Goal: Information Seeking & Learning: Learn about a topic

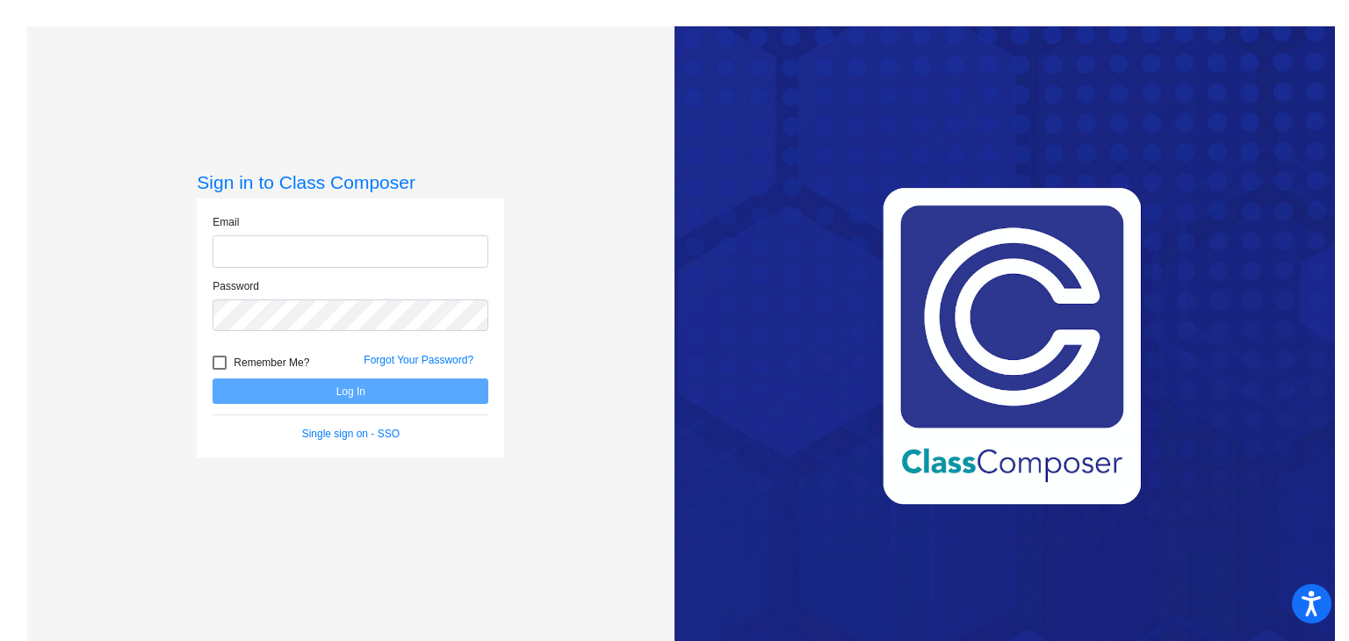
type input "[PERSON_NAME][EMAIL_ADDRESS][DOMAIN_NAME]"
click at [378, 386] on button "Log In" at bounding box center [351, 390] width 276 height 25
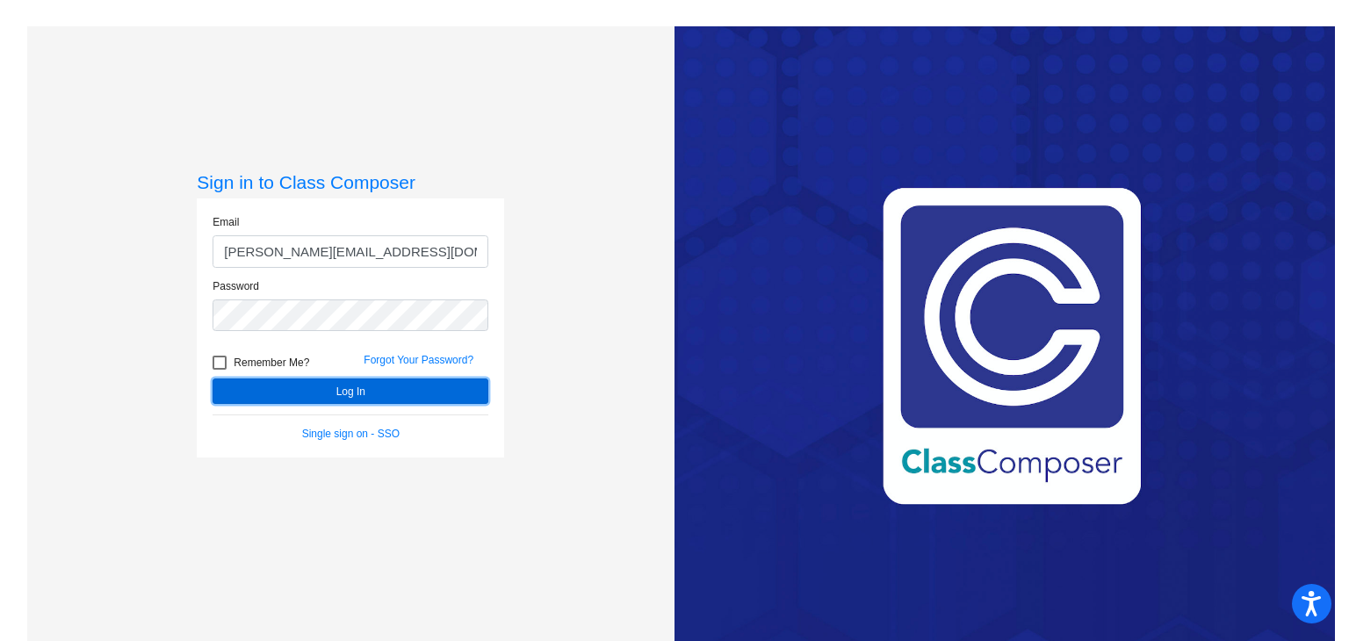
click at [376, 386] on button "Log In" at bounding box center [351, 390] width 276 height 25
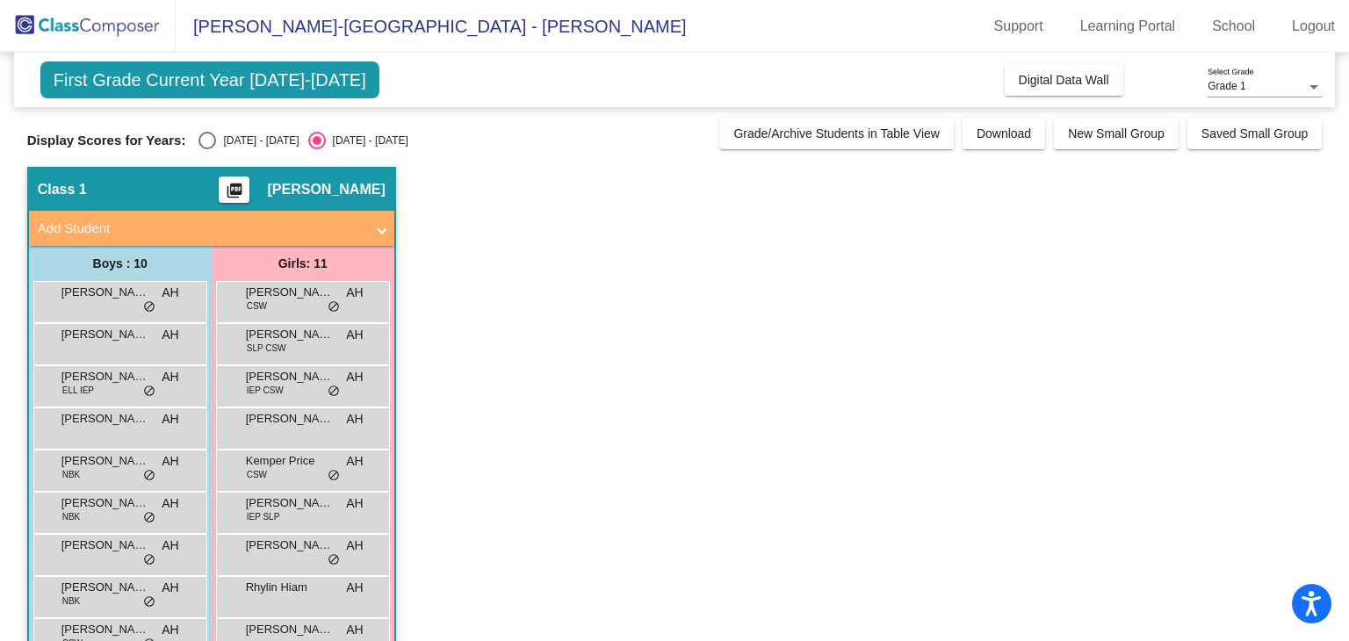
click at [211, 141] on div "Select an option" at bounding box center [207, 141] width 18 height 18
click at [207, 149] on input "[DATE] - [DATE]" at bounding box center [206, 149] width 1 height 1
radio input "true"
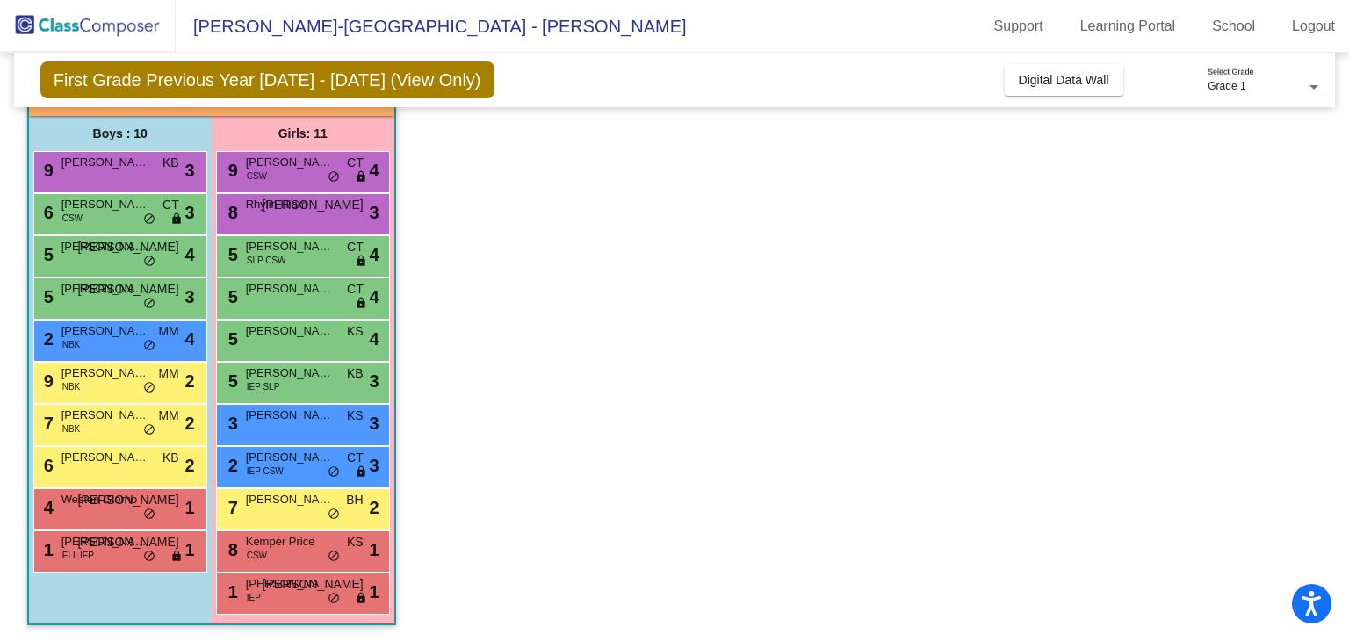
scroll to position [131, 0]
click at [304, 330] on span "[PERSON_NAME]" at bounding box center [290, 330] width 88 height 18
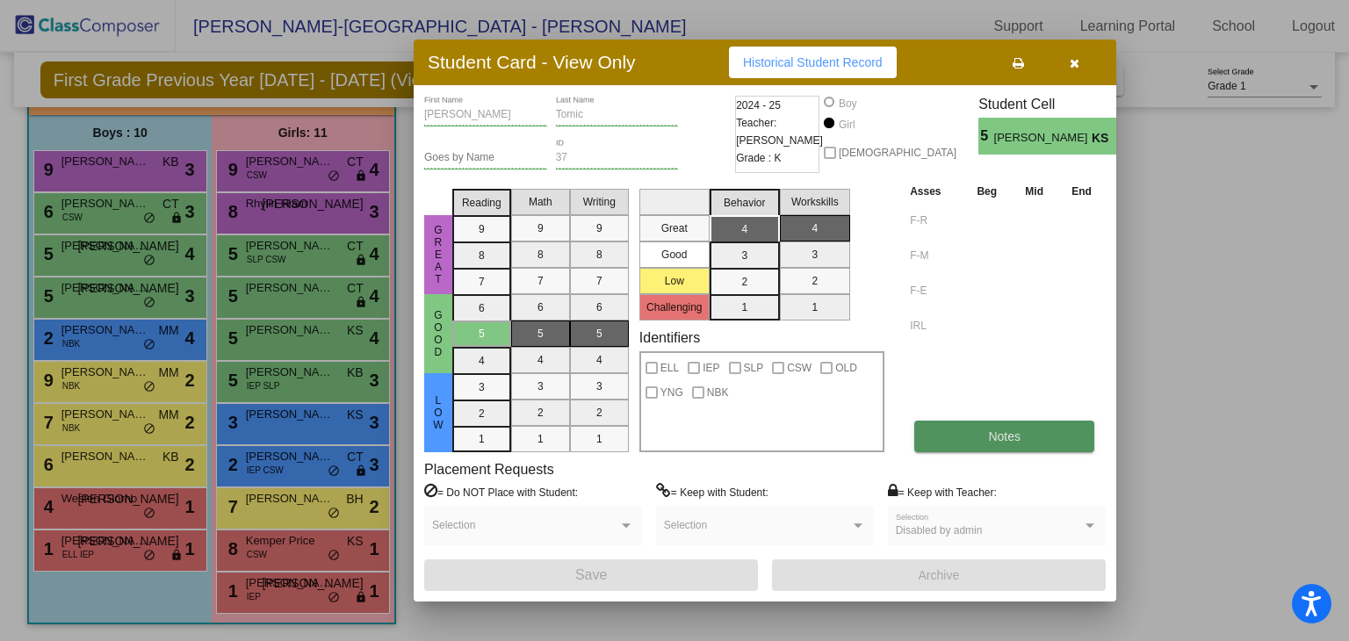
click at [1005, 436] on span "Notes" at bounding box center [1004, 436] width 32 height 14
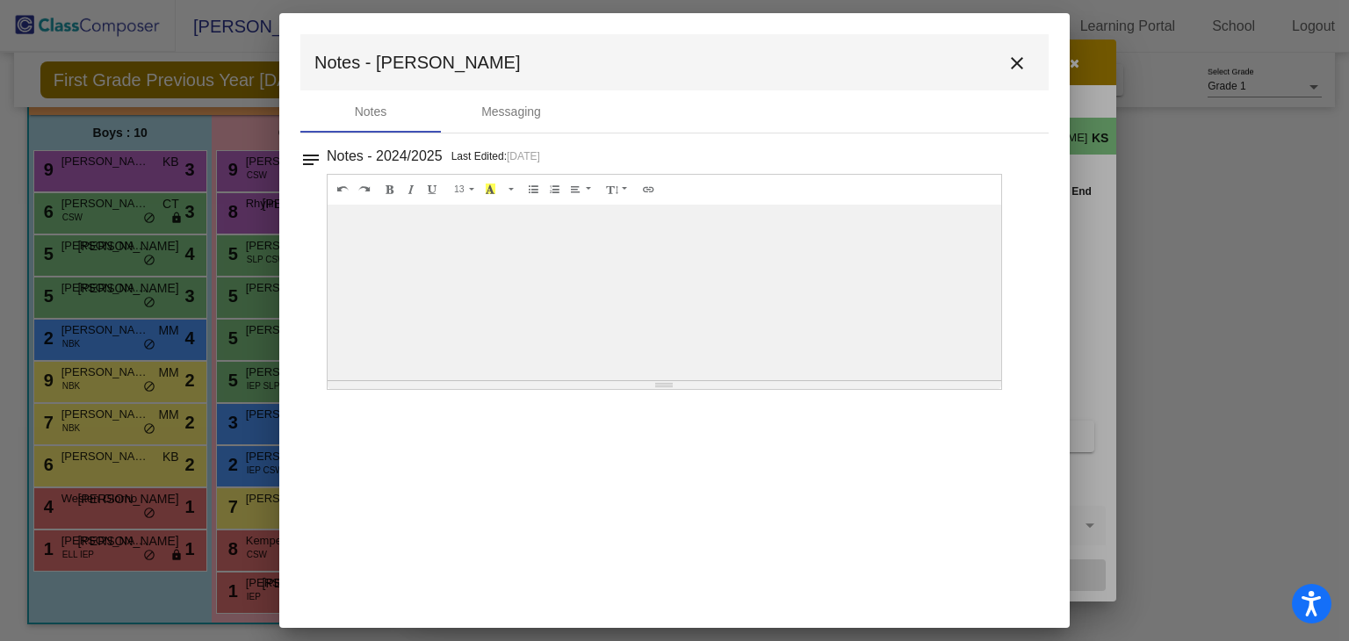
click at [1020, 66] on mat-icon "close" at bounding box center [1016, 63] width 21 height 21
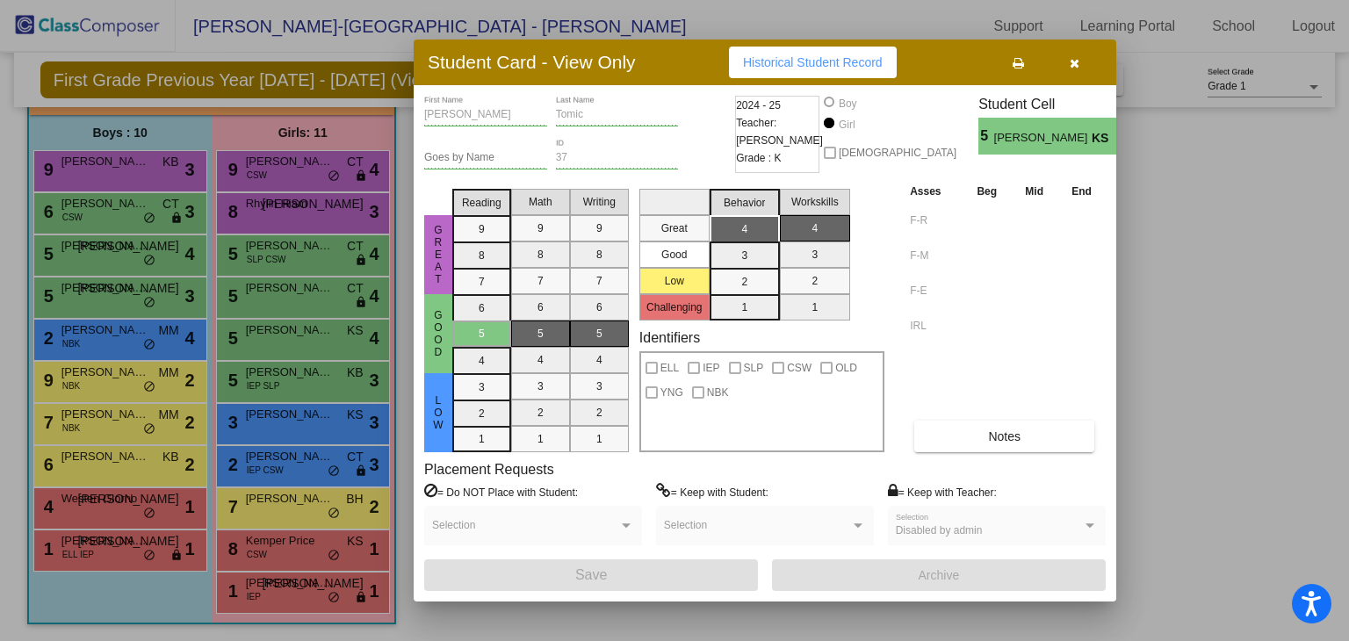
click at [1076, 71] on button "button" at bounding box center [1074, 63] width 56 height 32
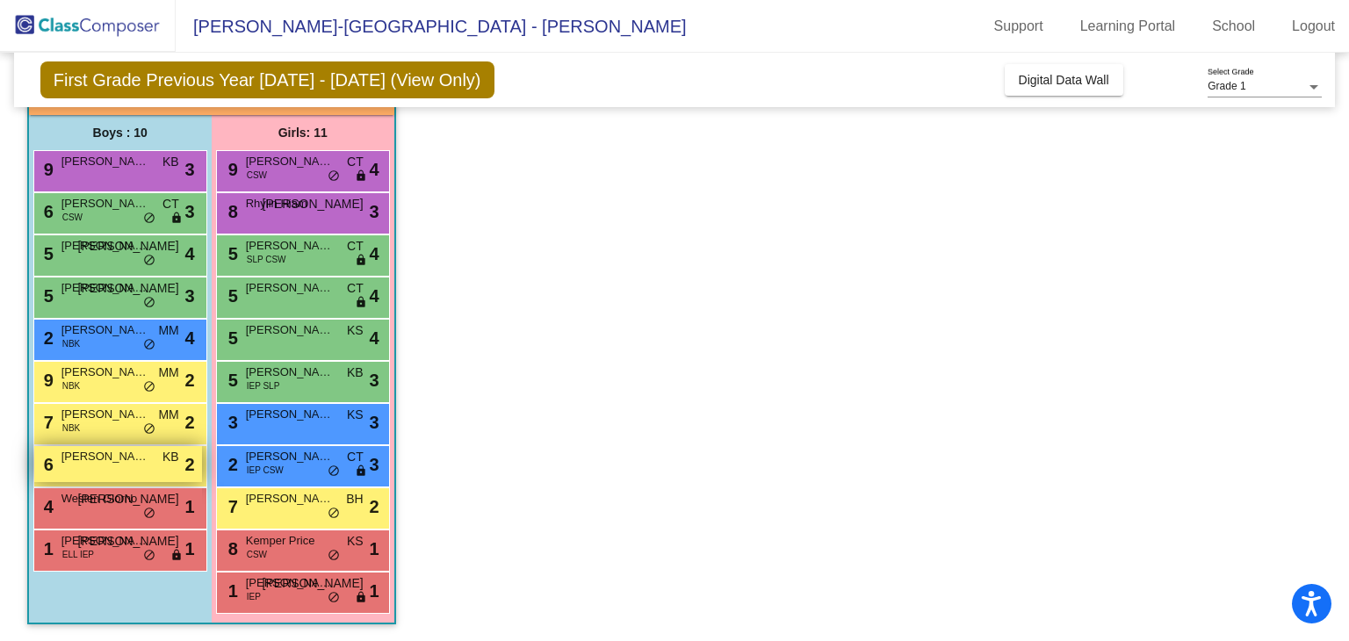
click at [158, 465] on div "6 Bentley [PERSON_NAME] KB lock do_not_disturb_alt 2" at bounding box center [118, 464] width 168 height 36
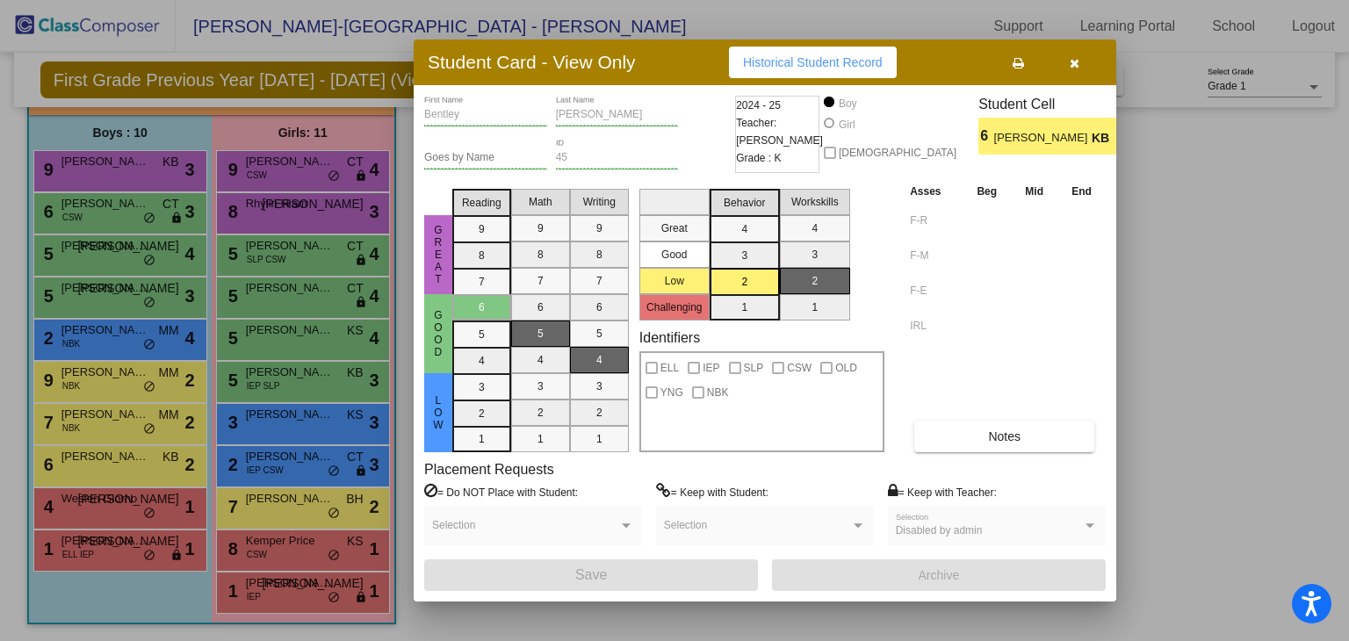
click at [1076, 61] on icon "button" at bounding box center [1075, 63] width 10 height 12
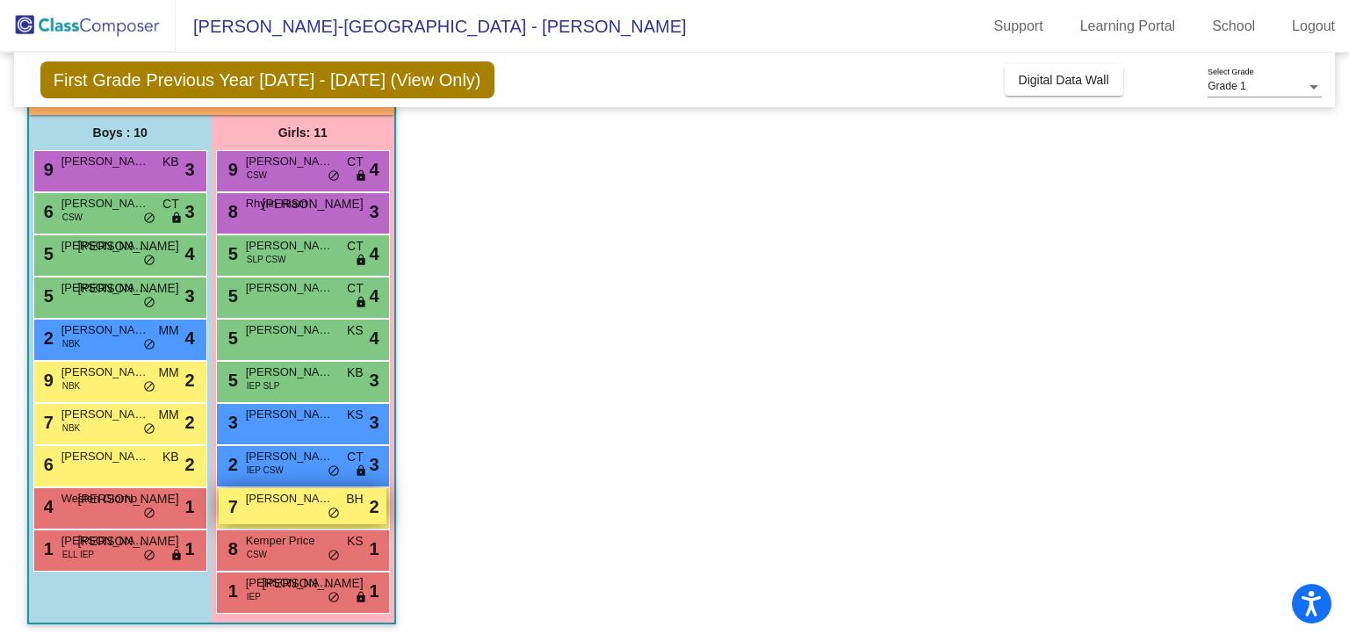
click at [299, 514] on div "7 [PERSON_NAME] BH lock do_not_disturb_alt 2" at bounding box center [303, 506] width 168 height 36
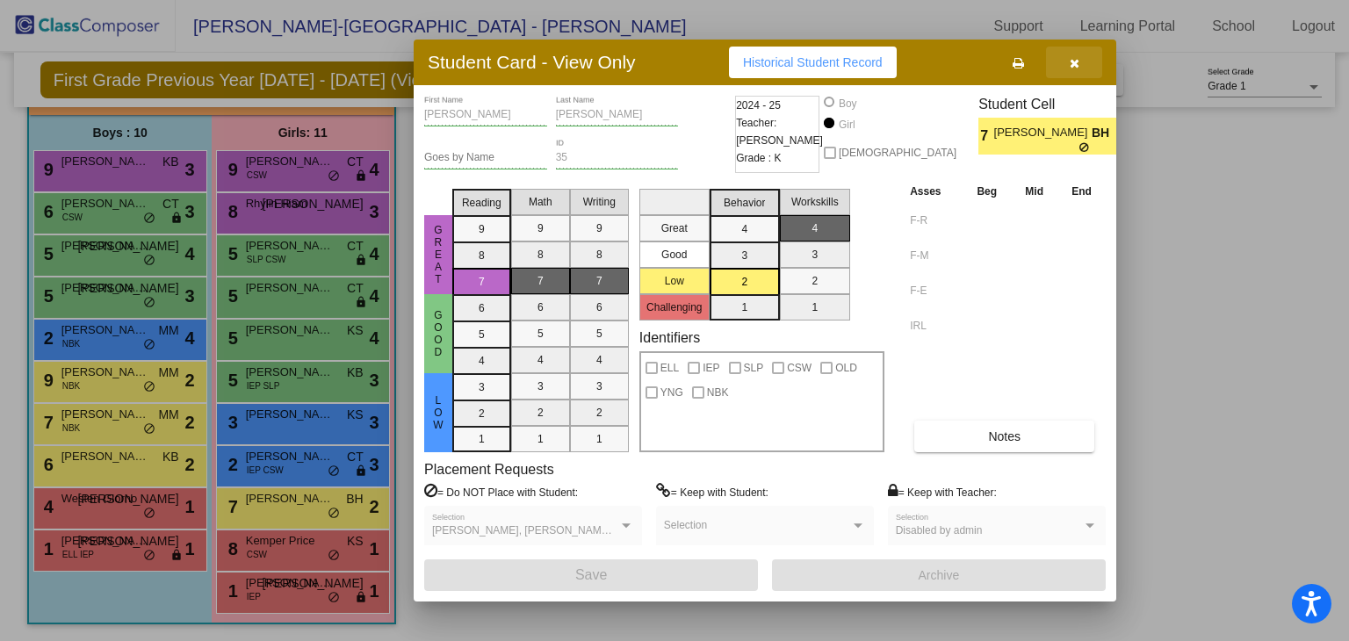
click at [1071, 63] on icon "button" at bounding box center [1075, 63] width 10 height 12
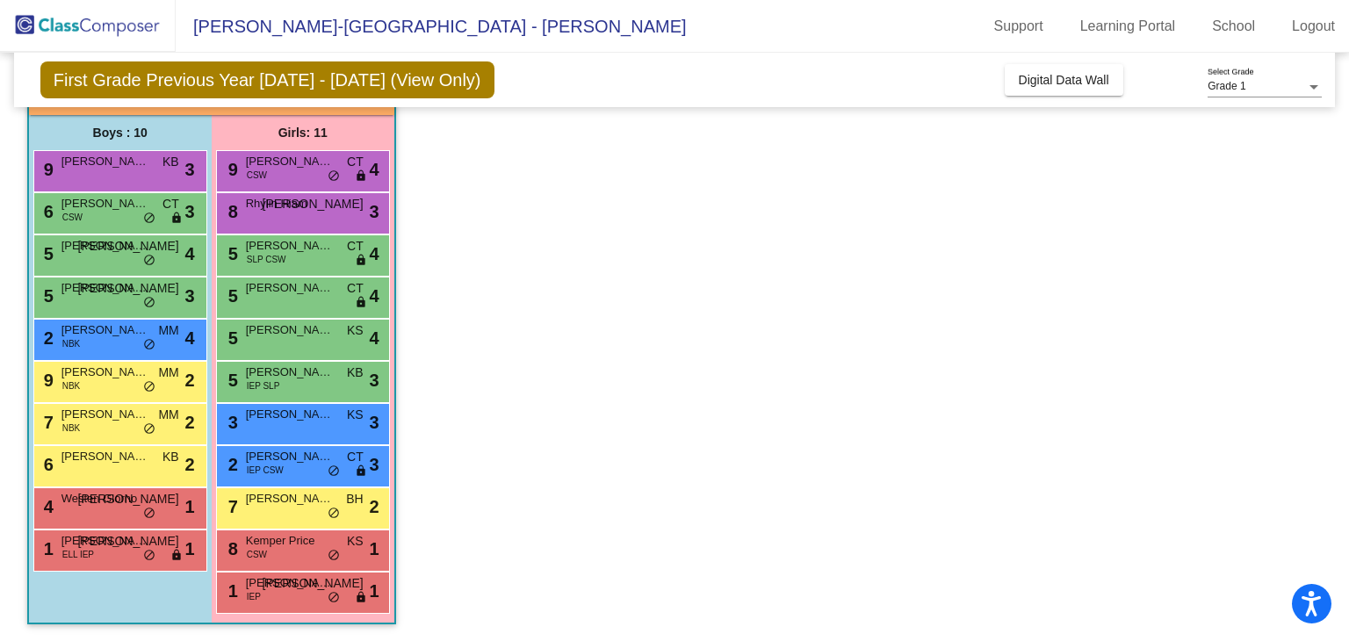
scroll to position [0, 0]
